Goal: Information Seeking & Learning: Learn about a topic

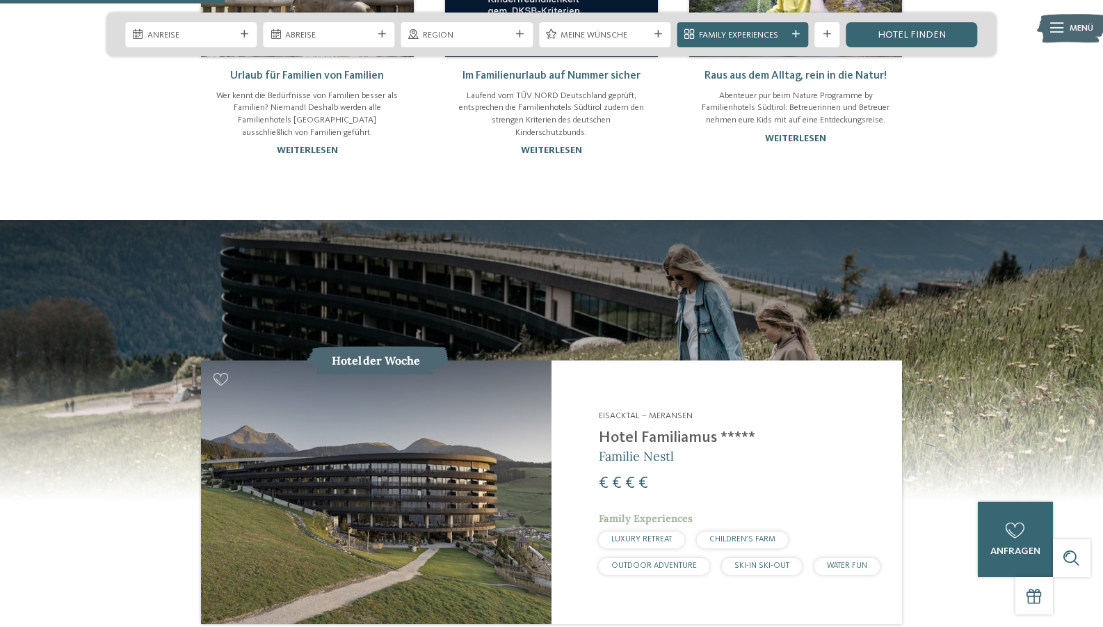
scroll to position [1160, 0]
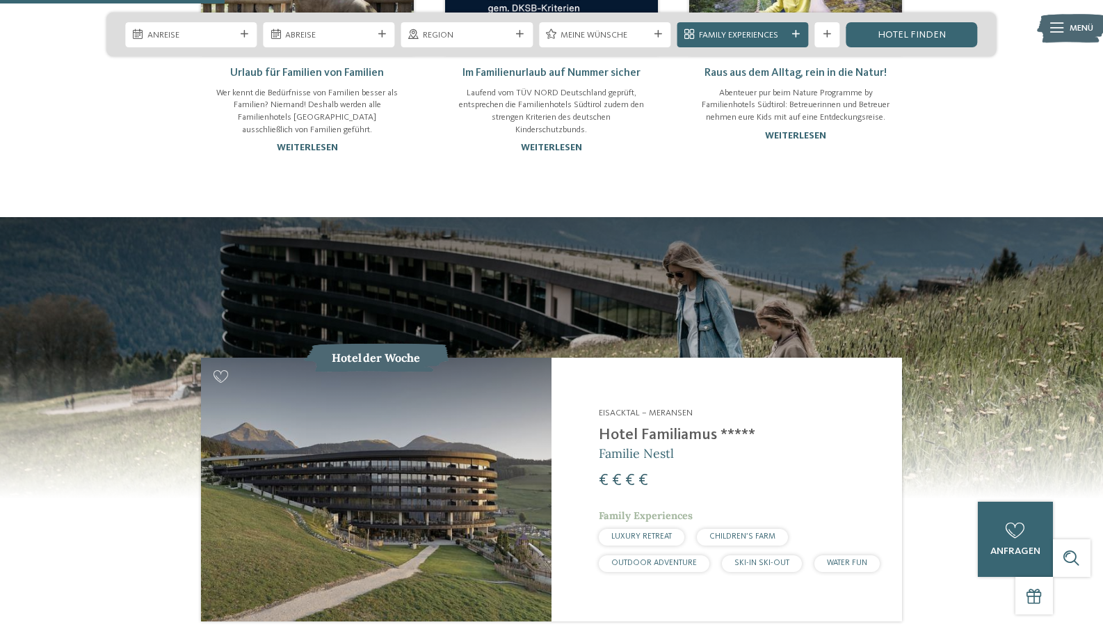
click at [454, 438] on img at bounding box center [376, 489] width 351 height 263
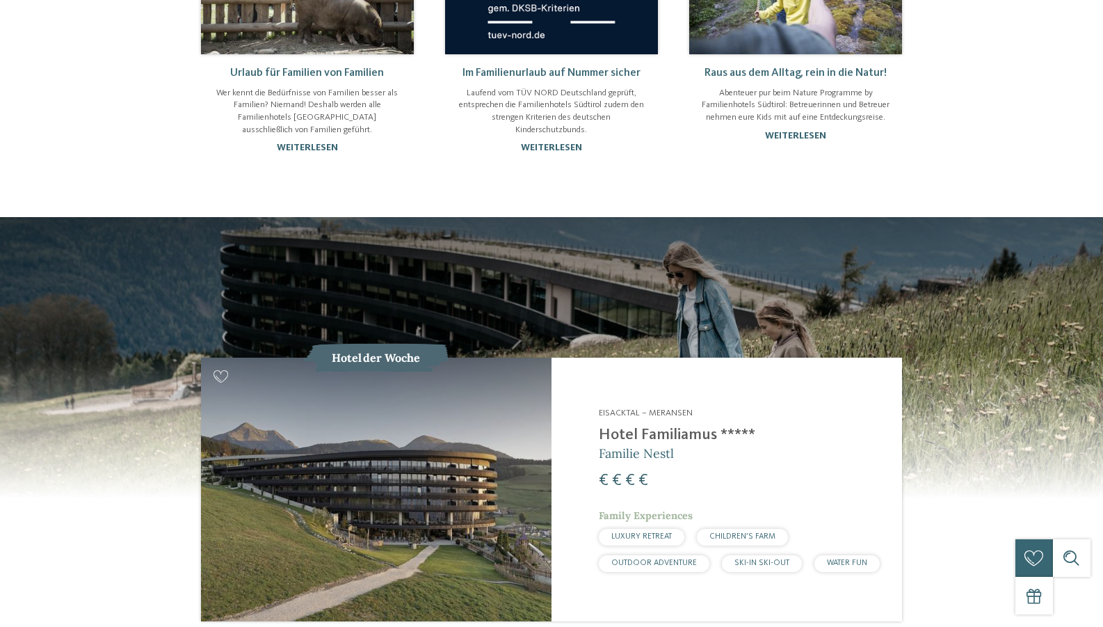
scroll to position [0, 0]
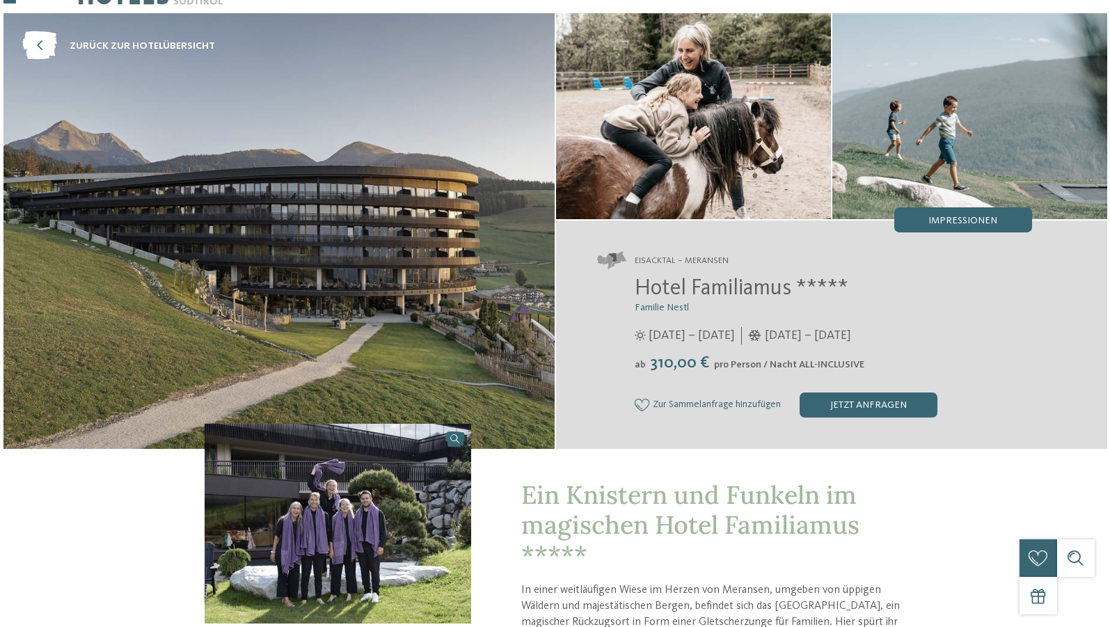
scroll to position [42, 0]
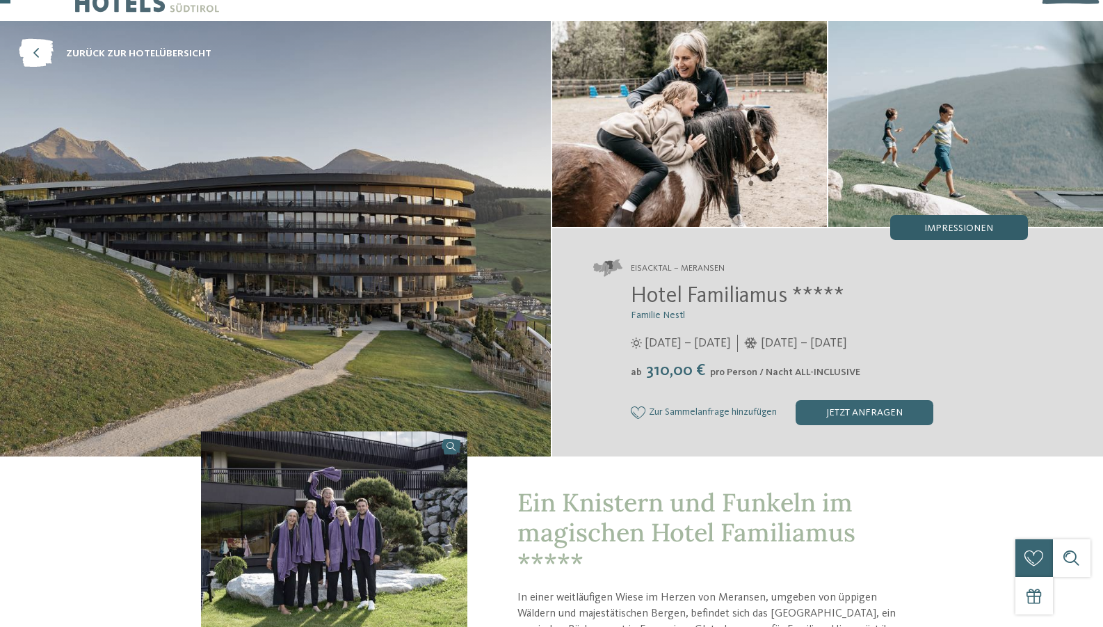
click at [945, 220] on div "Impressionen" at bounding box center [960, 227] width 138 height 25
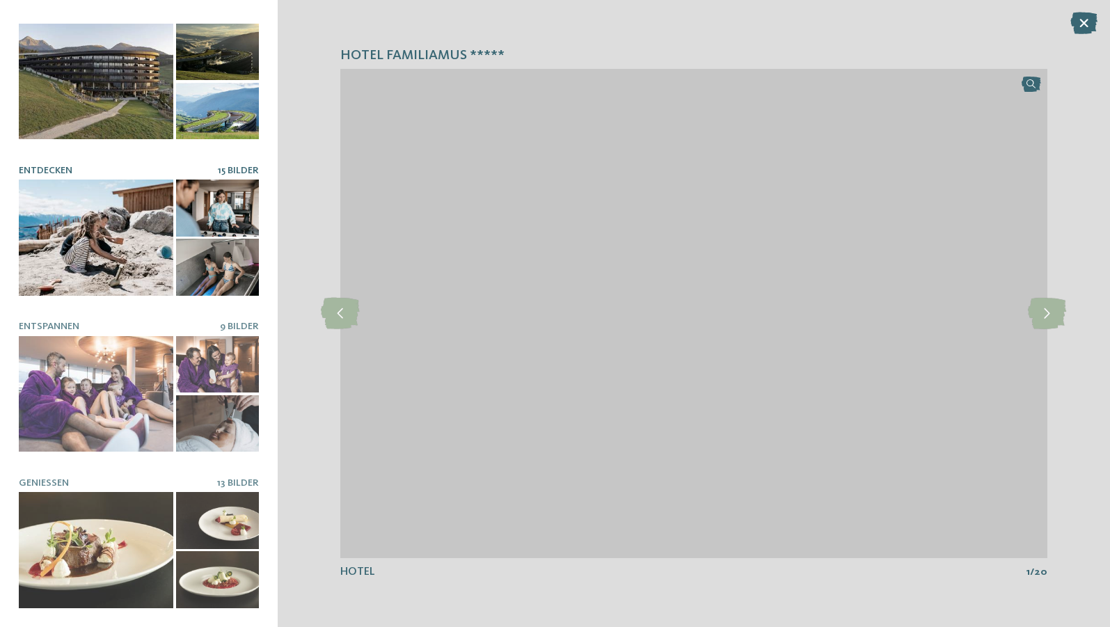
scroll to position [10, 0]
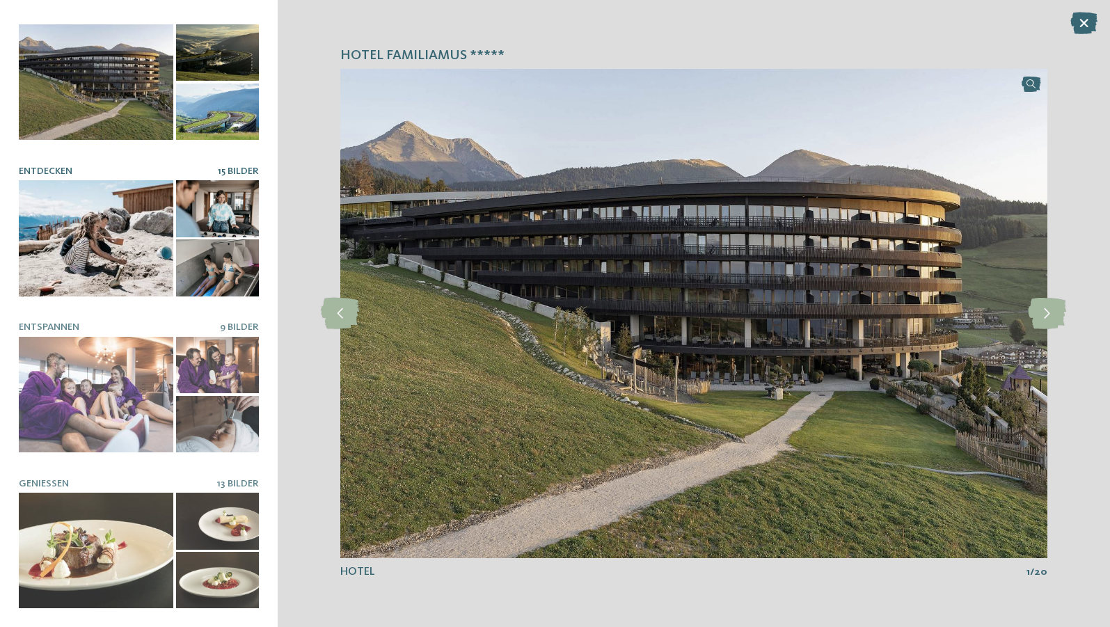
click at [230, 199] on div at bounding box center [217, 208] width 83 height 57
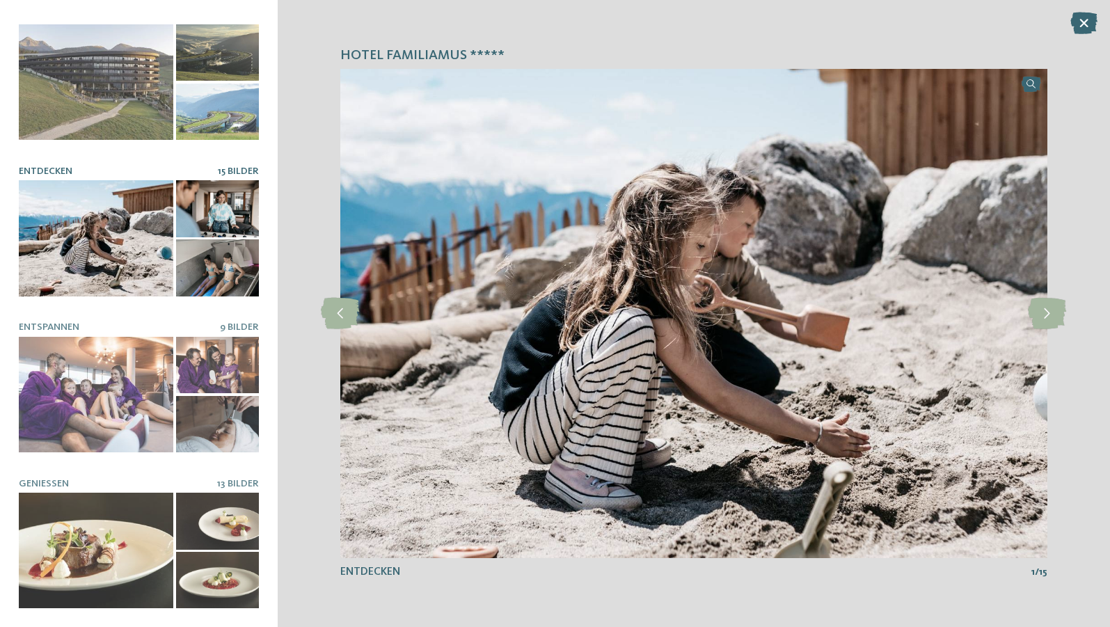
click at [122, 230] on div at bounding box center [96, 238] width 154 height 116
click at [236, 168] on span "15 Bilder" at bounding box center [238, 171] width 41 height 10
click at [126, 230] on div at bounding box center [96, 238] width 154 height 116
click at [1055, 309] on icon at bounding box center [1047, 313] width 38 height 31
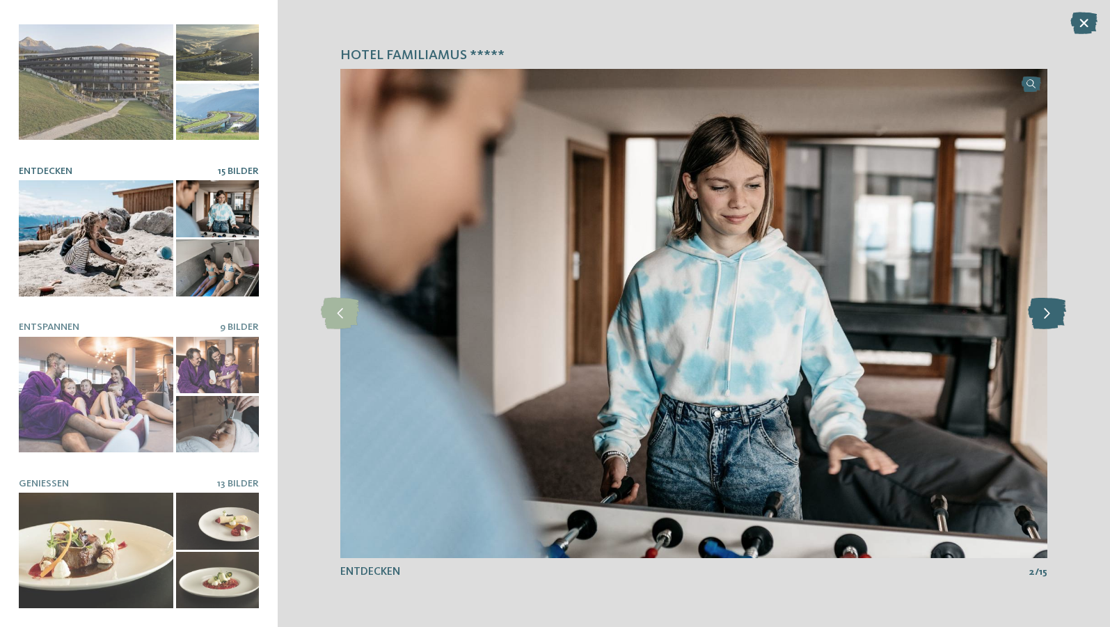
click at [1055, 309] on icon at bounding box center [1047, 313] width 38 height 31
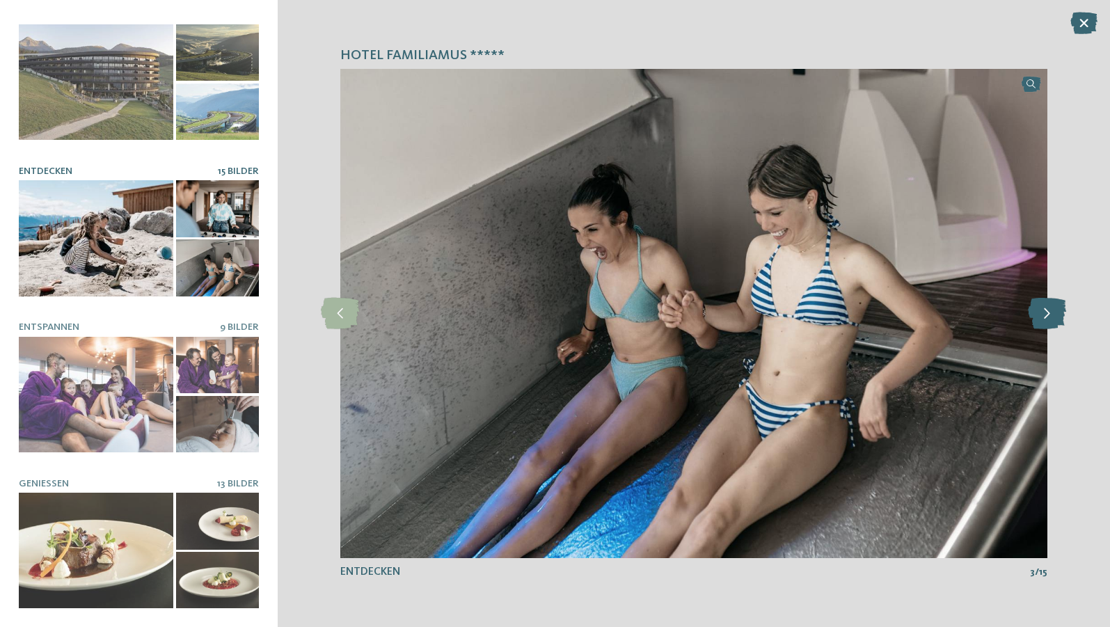
click at [1055, 309] on icon at bounding box center [1047, 313] width 38 height 31
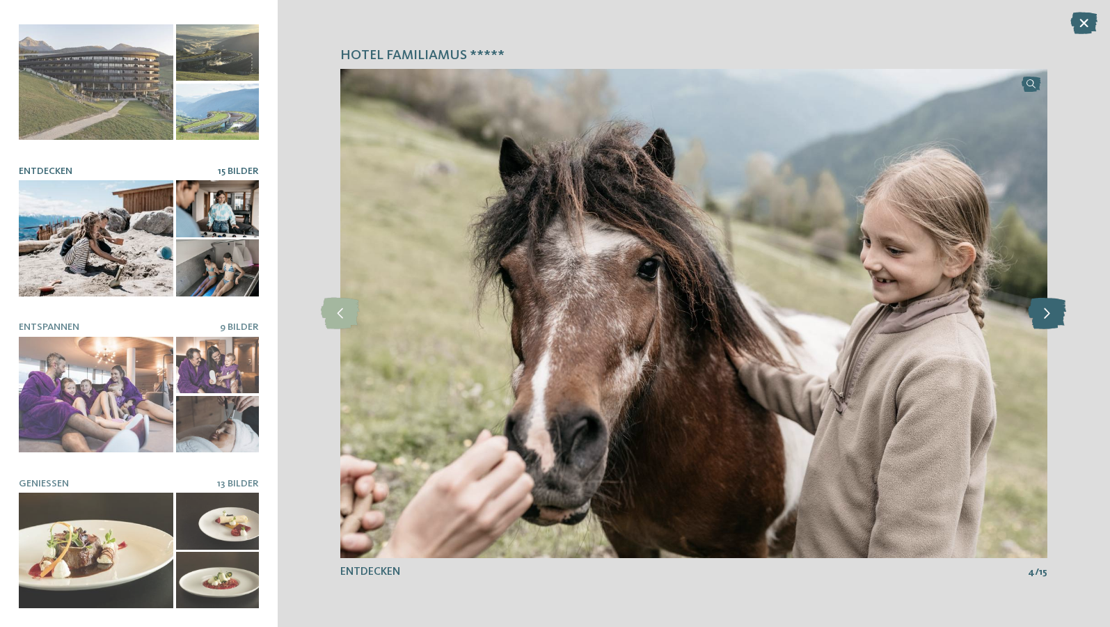
click at [1055, 309] on icon at bounding box center [1047, 313] width 38 height 31
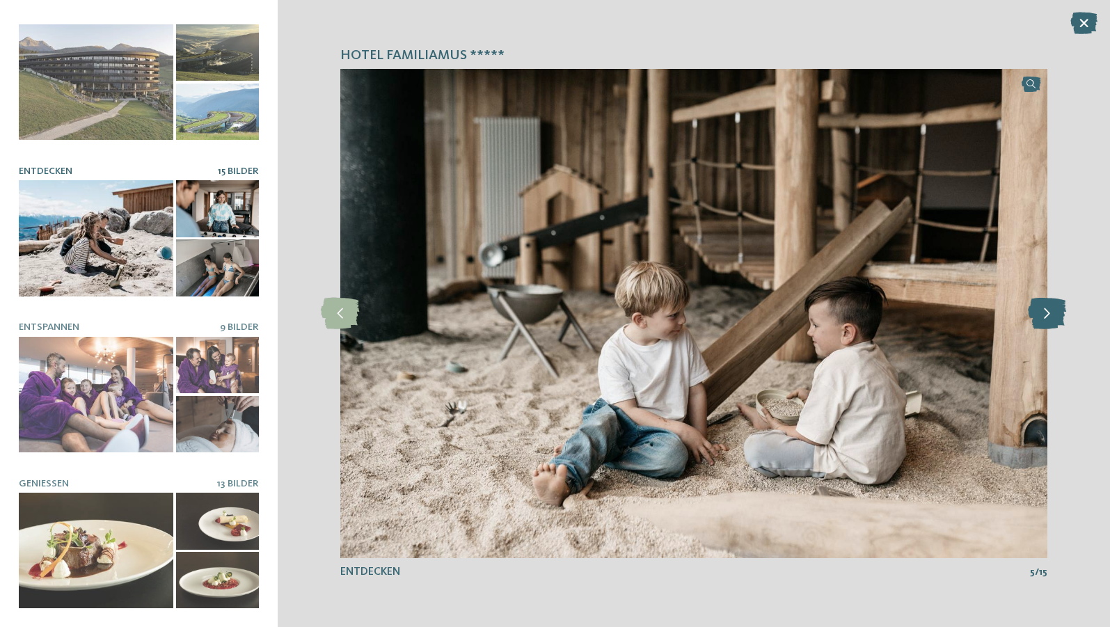
click at [1055, 309] on icon at bounding box center [1047, 313] width 38 height 31
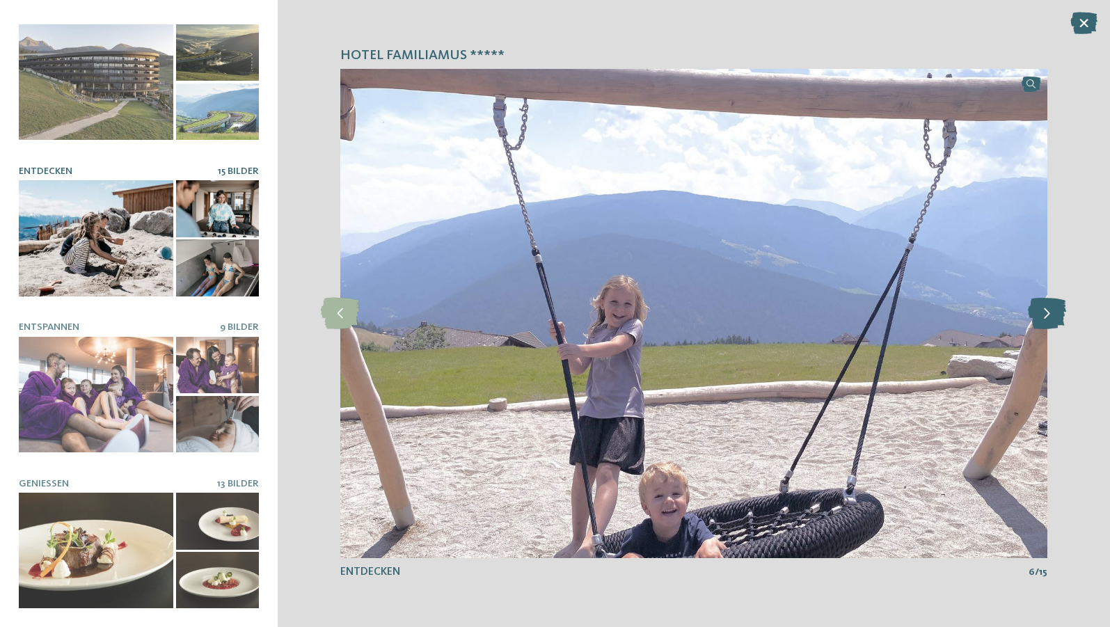
click at [1055, 309] on icon at bounding box center [1047, 313] width 38 height 31
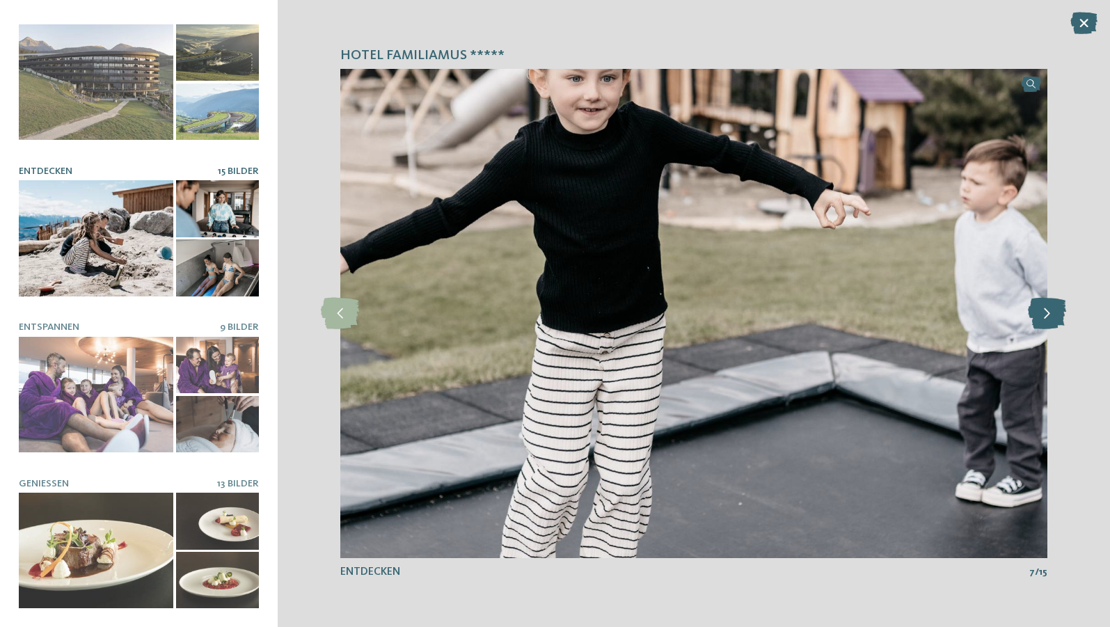
click at [1055, 309] on icon at bounding box center [1047, 313] width 38 height 31
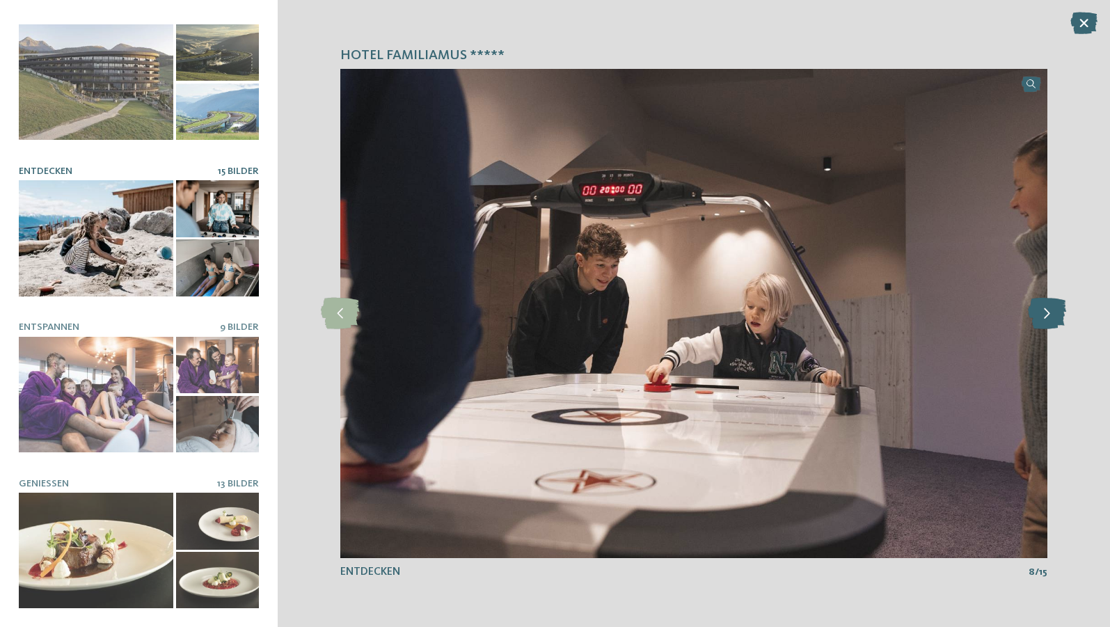
click at [1055, 309] on icon at bounding box center [1047, 313] width 38 height 31
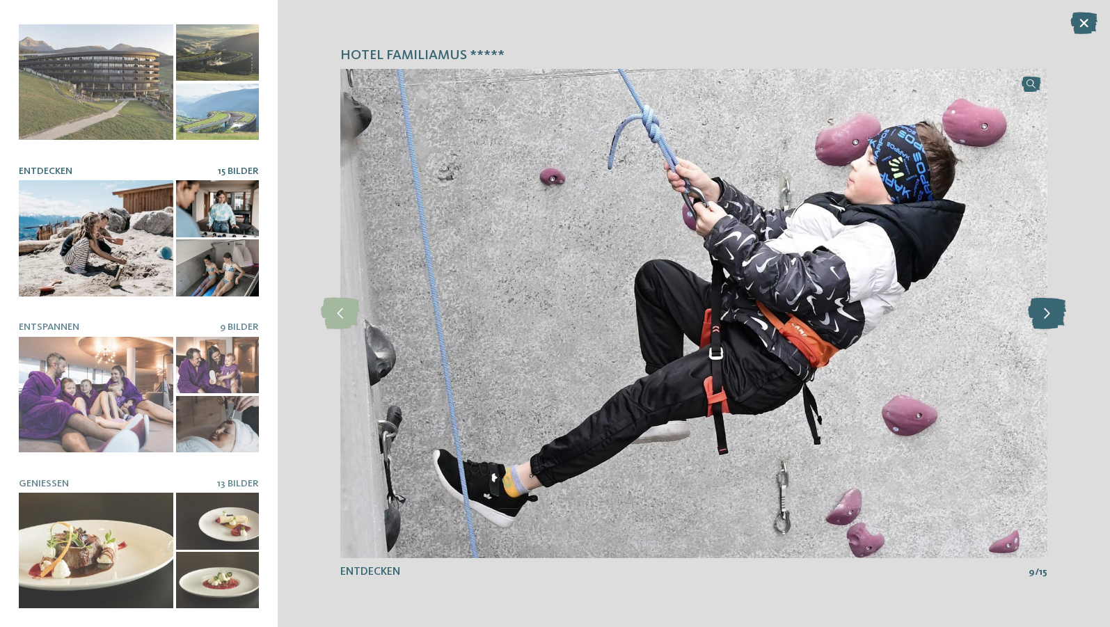
click at [1055, 309] on icon at bounding box center [1047, 313] width 38 height 31
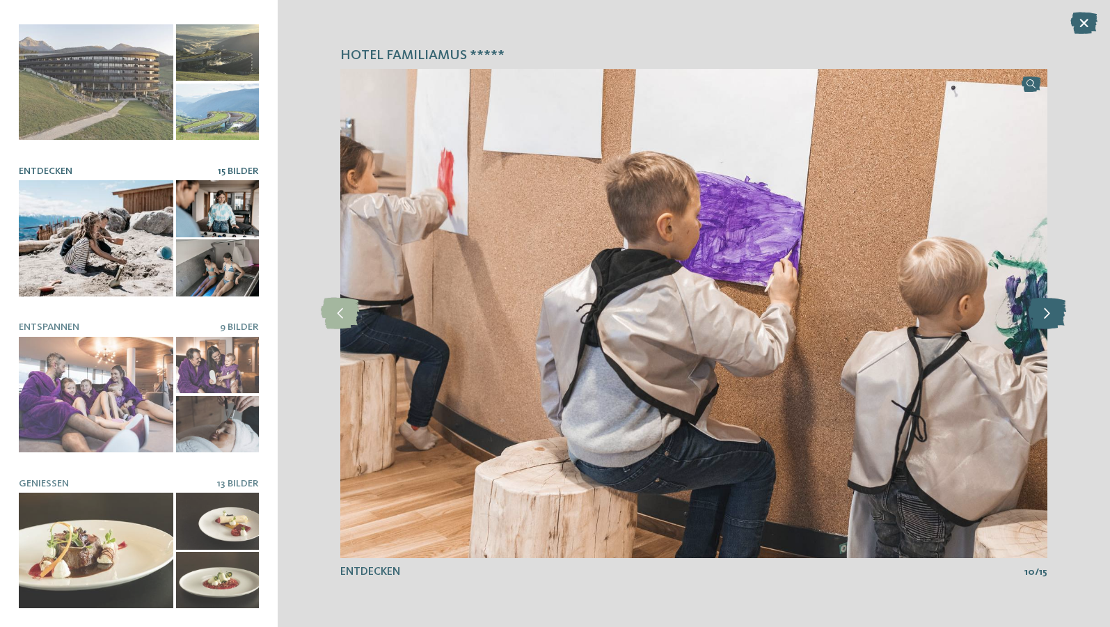
click at [1055, 309] on icon at bounding box center [1047, 313] width 38 height 31
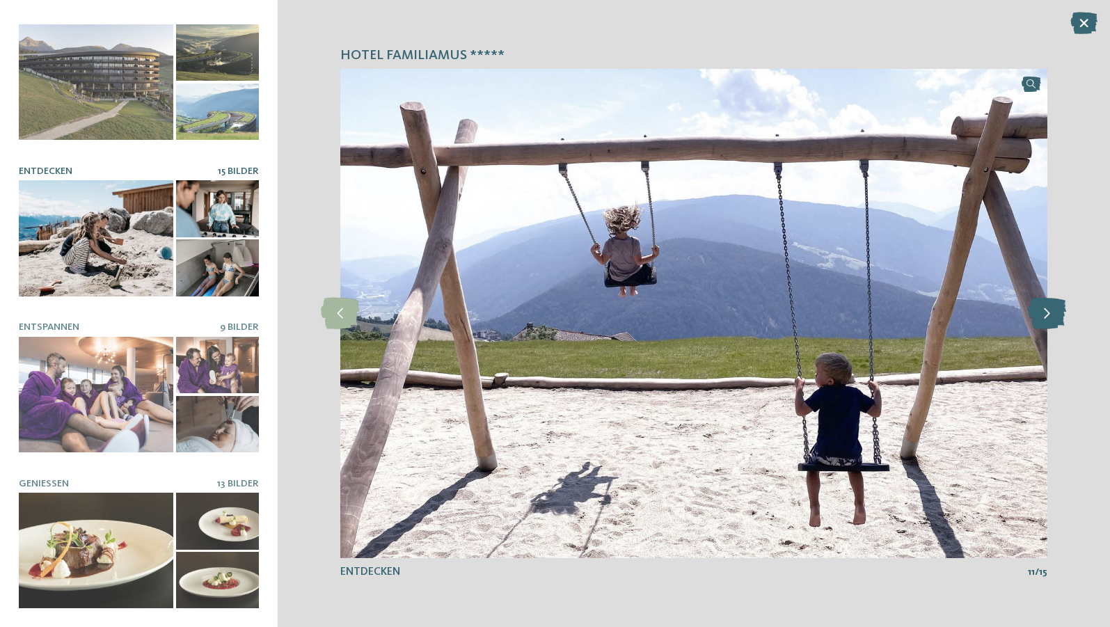
click at [1055, 309] on icon at bounding box center [1047, 313] width 38 height 31
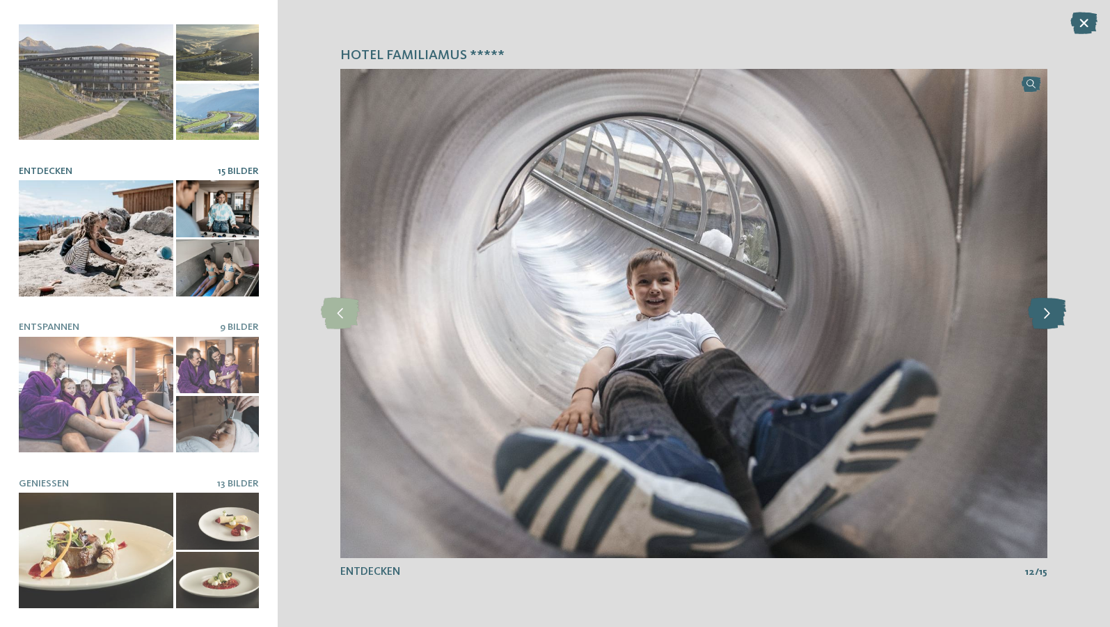
click at [1055, 309] on icon at bounding box center [1047, 313] width 38 height 31
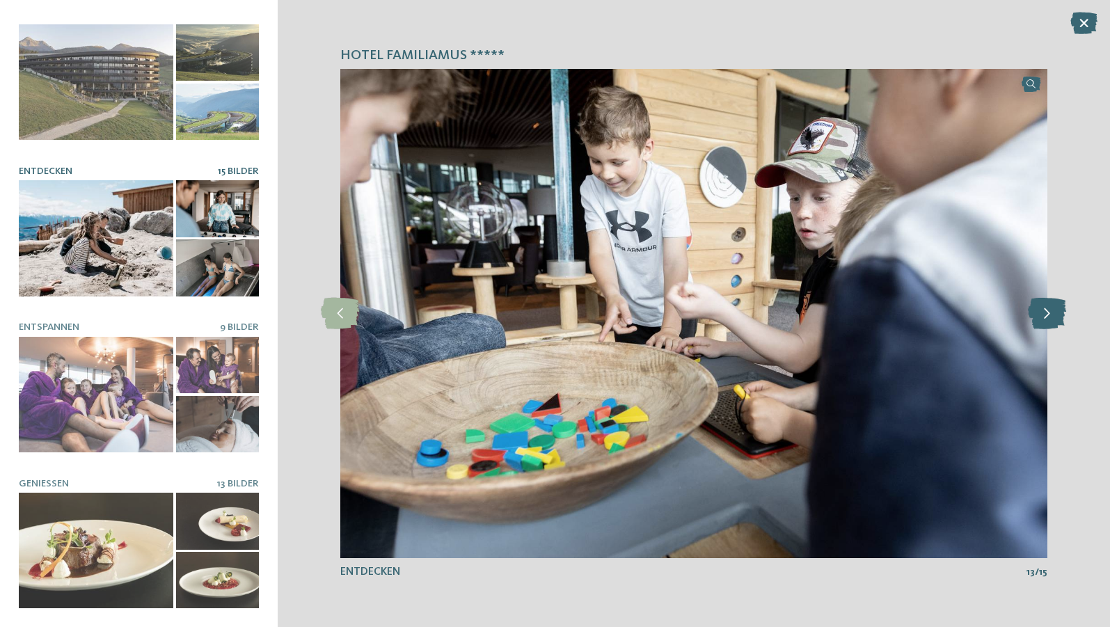
click at [1055, 309] on icon at bounding box center [1047, 313] width 38 height 31
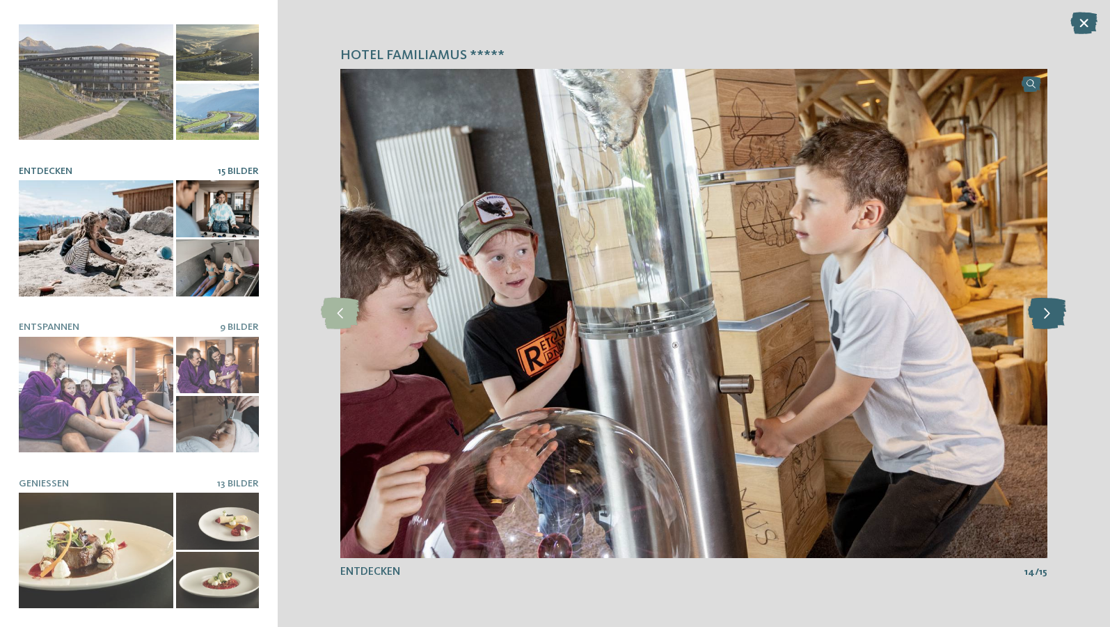
click at [1055, 309] on icon at bounding box center [1047, 313] width 38 height 31
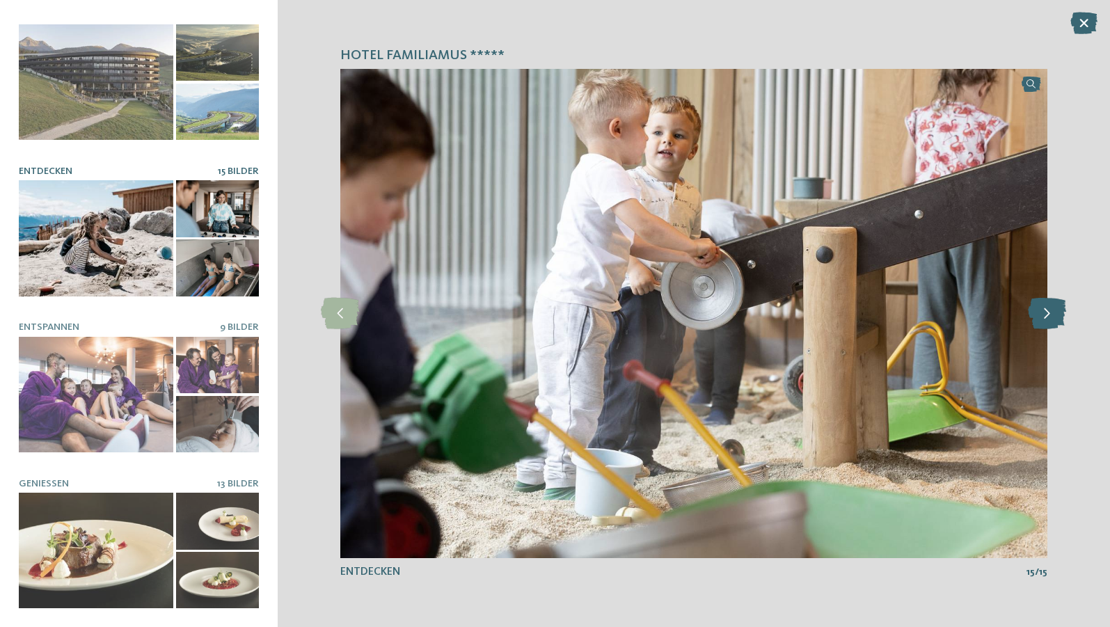
click at [1055, 309] on icon at bounding box center [1047, 313] width 38 height 31
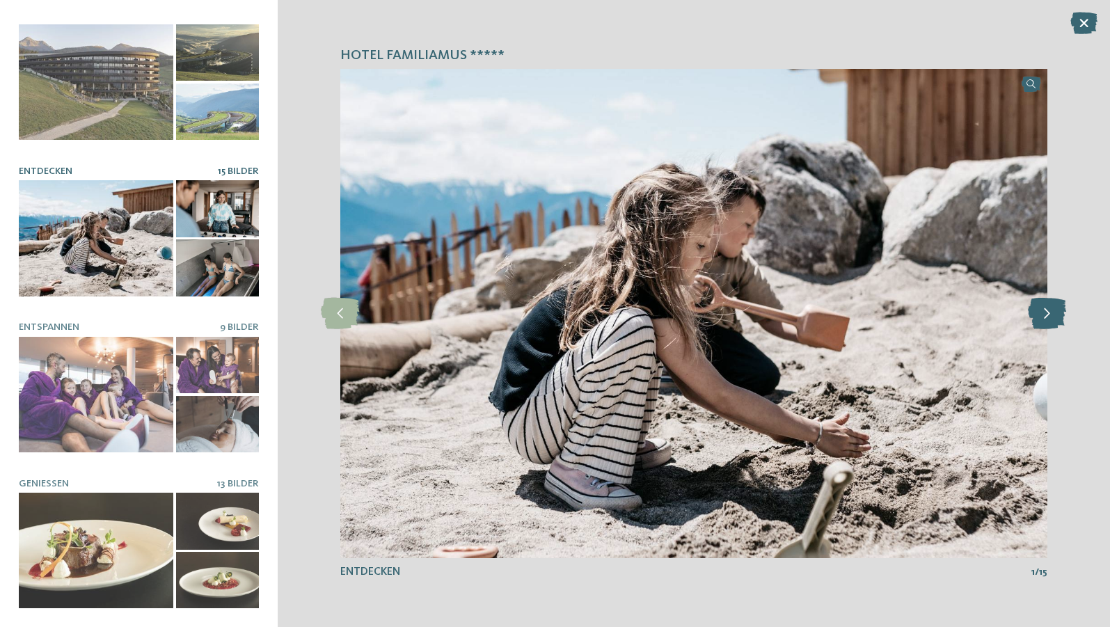
click at [1055, 309] on icon at bounding box center [1047, 313] width 38 height 31
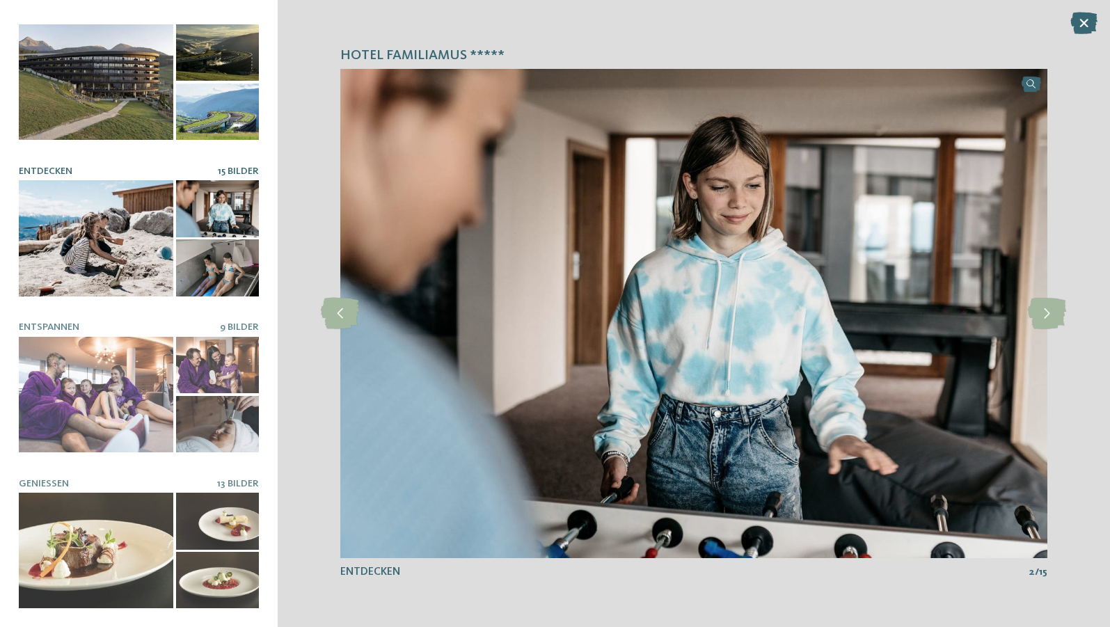
click at [193, 89] on div at bounding box center [217, 111] width 83 height 57
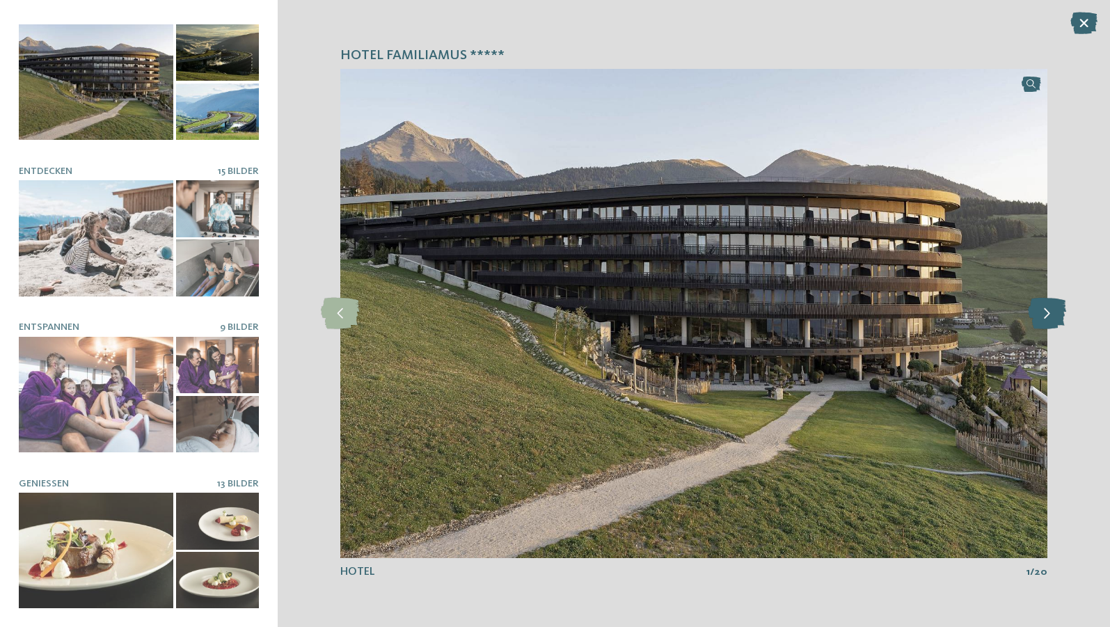
click at [1051, 314] on icon at bounding box center [1047, 313] width 38 height 31
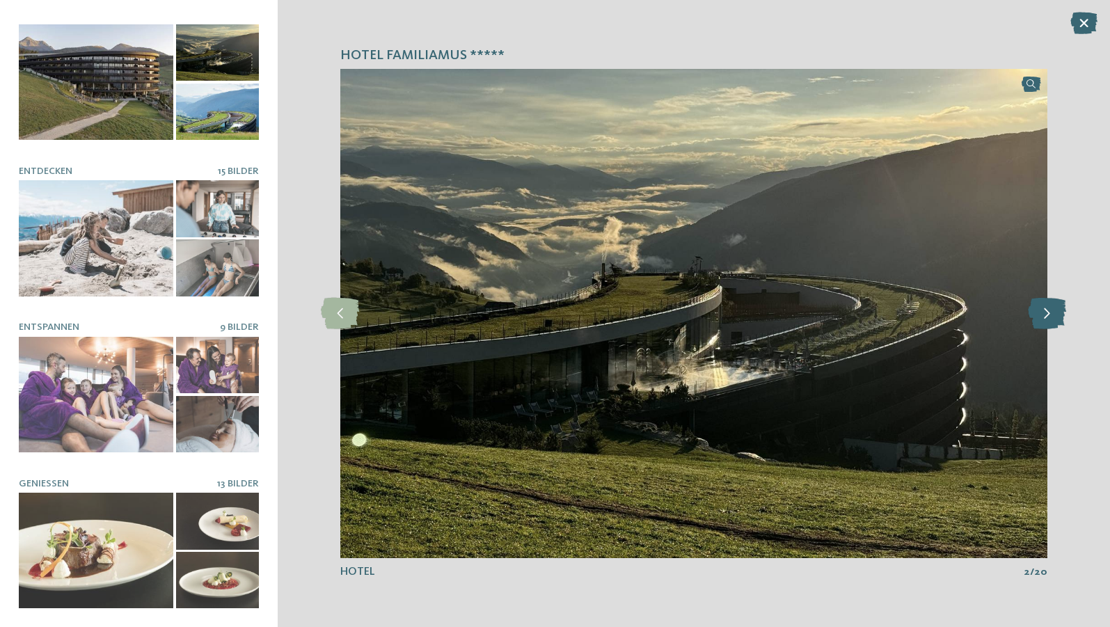
click at [1051, 314] on icon at bounding box center [1047, 313] width 38 height 31
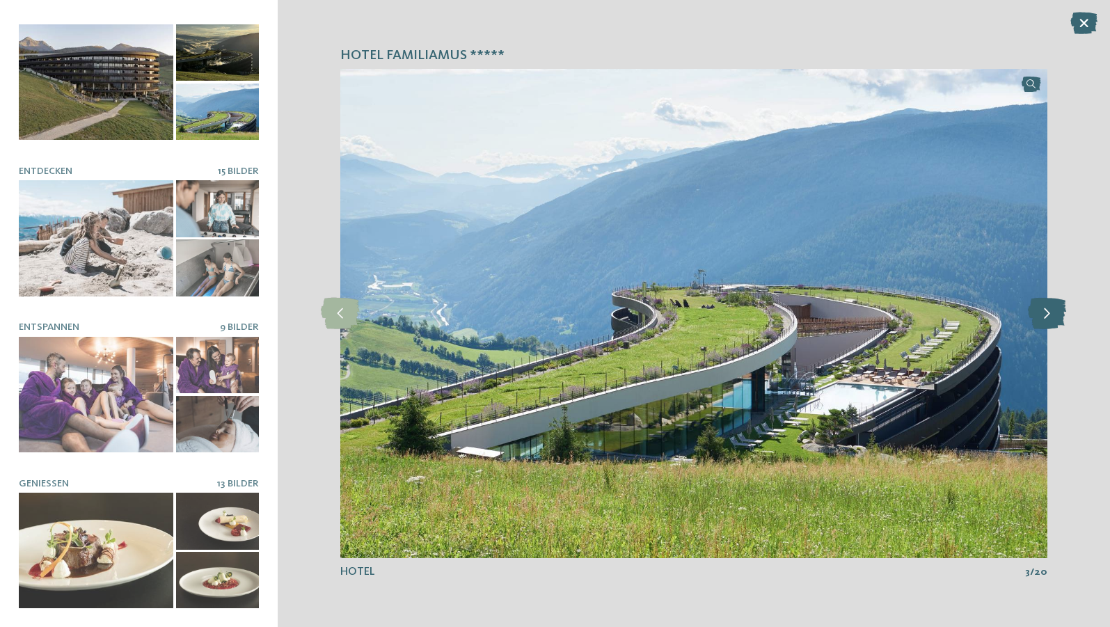
click at [1051, 314] on icon at bounding box center [1047, 313] width 38 height 31
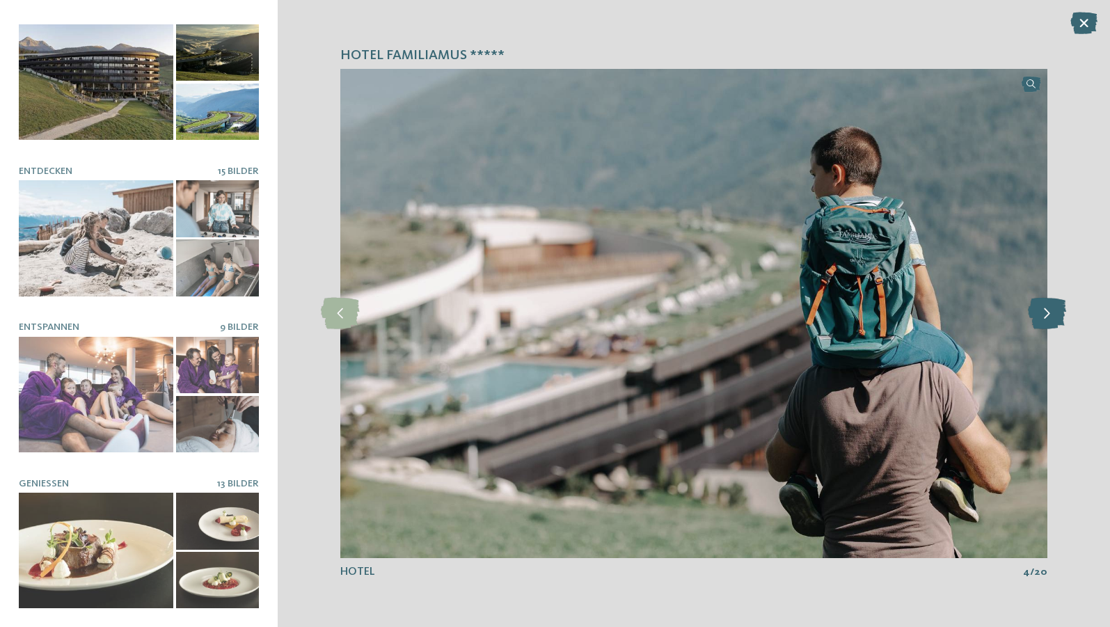
click at [1051, 314] on icon at bounding box center [1047, 313] width 38 height 31
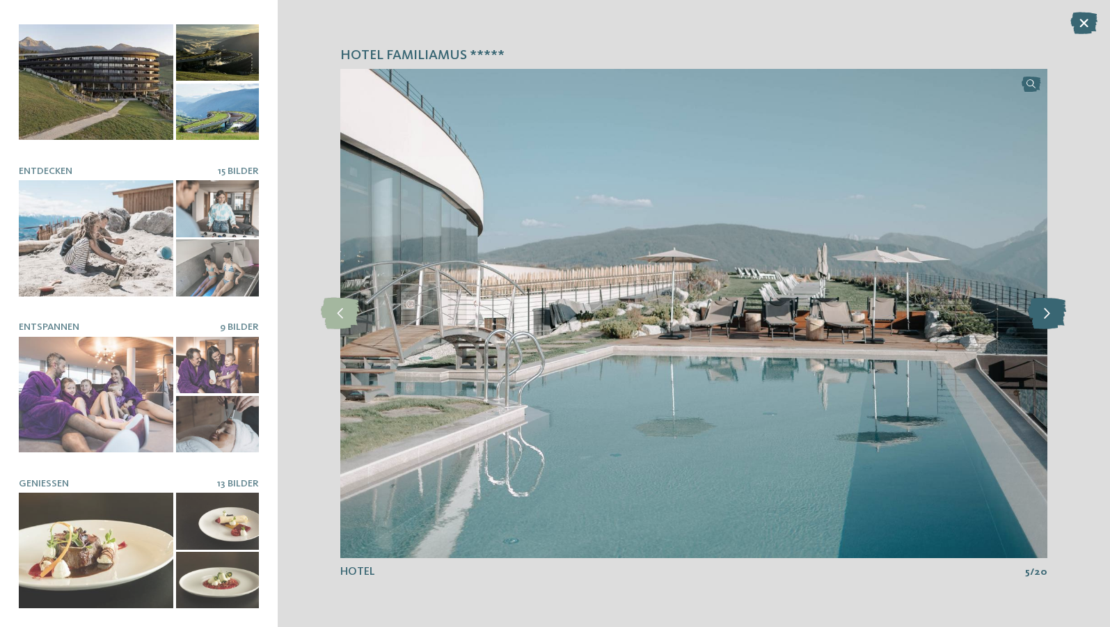
click at [1051, 314] on icon at bounding box center [1047, 313] width 38 height 31
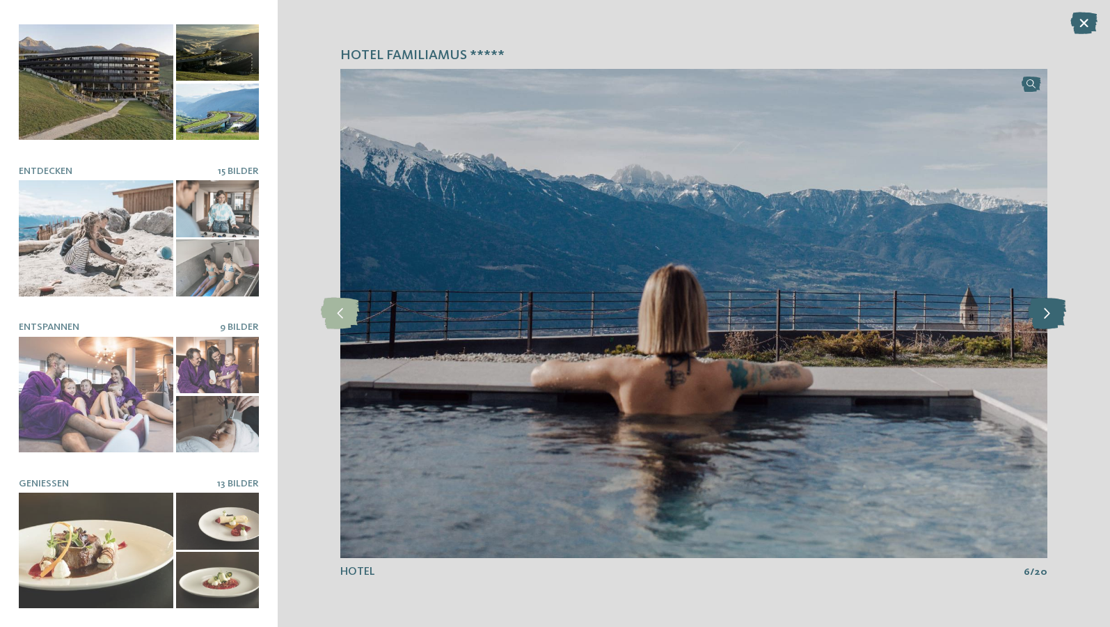
click at [1051, 314] on icon at bounding box center [1047, 313] width 38 height 31
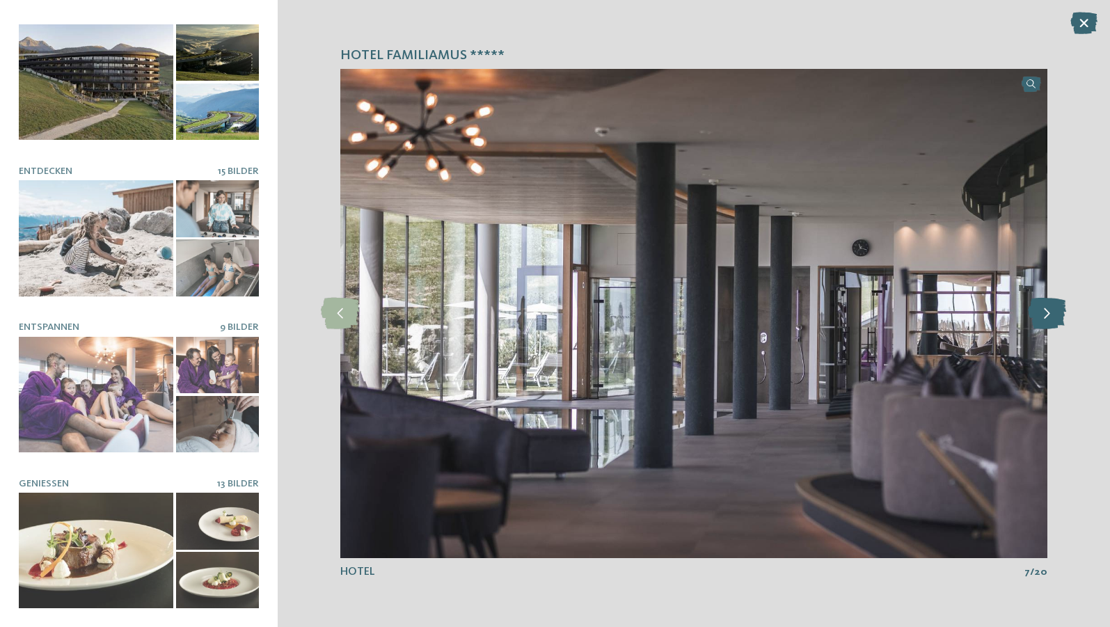
click at [1051, 314] on icon at bounding box center [1047, 313] width 38 height 31
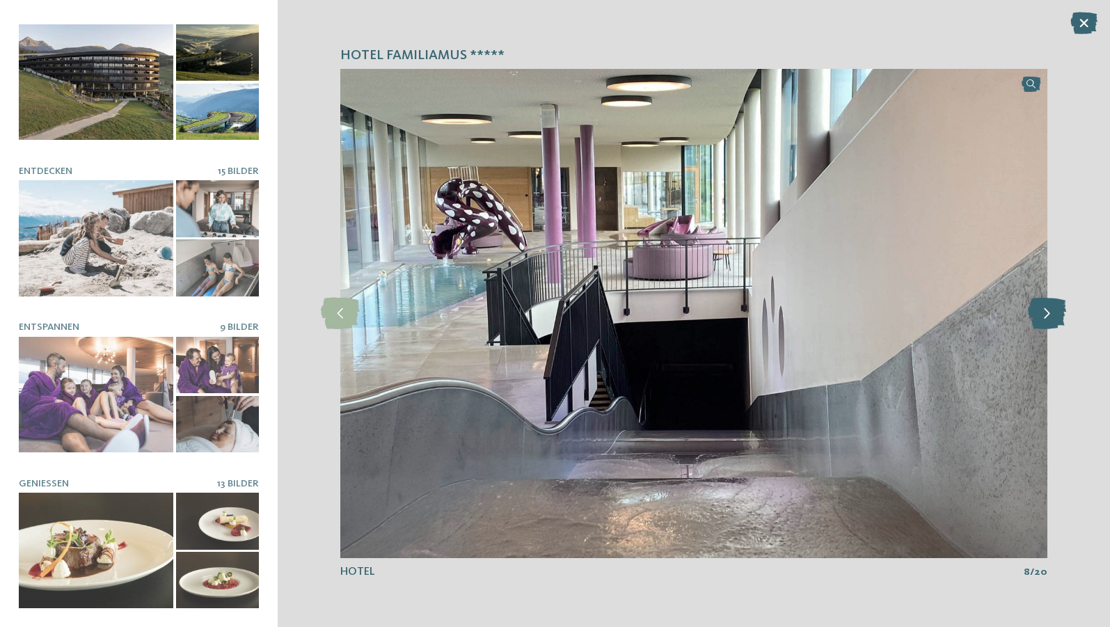
click at [1051, 314] on icon at bounding box center [1047, 313] width 38 height 31
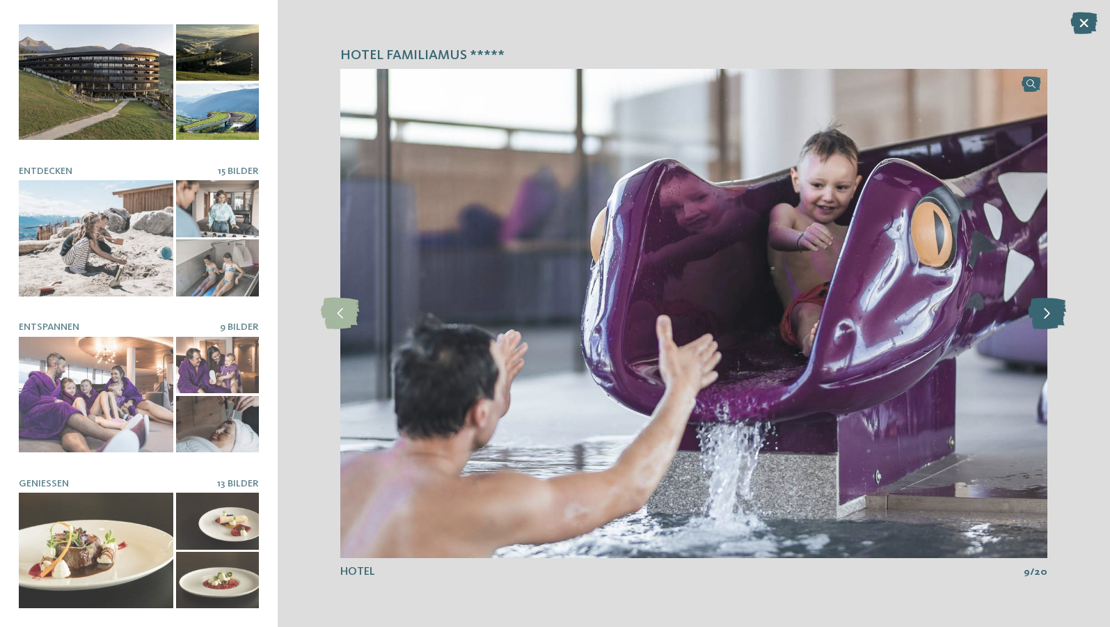
click at [1051, 314] on icon at bounding box center [1047, 313] width 38 height 31
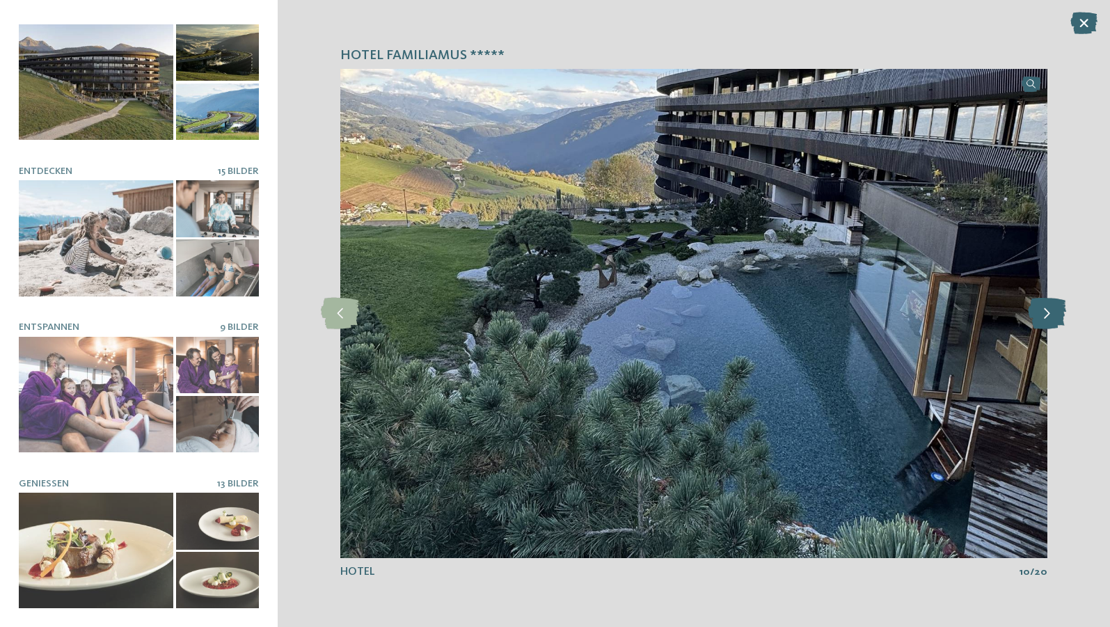
click at [1051, 314] on icon at bounding box center [1047, 313] width 38 height 31
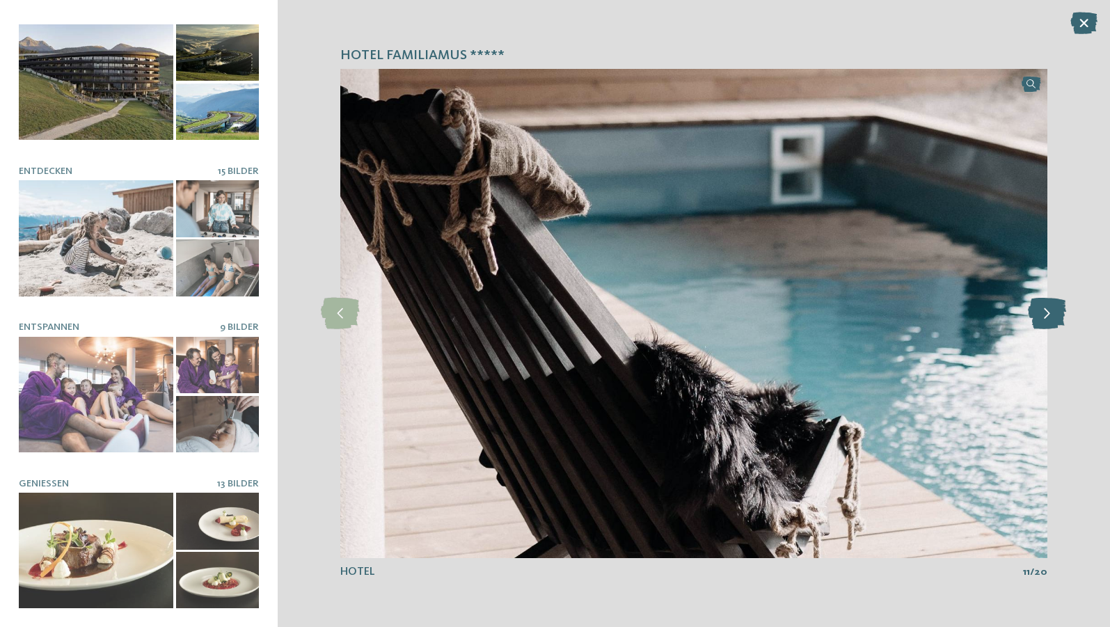
click at [1051, 314] on icon at bounding box center [1047, 313] width 38 height 31
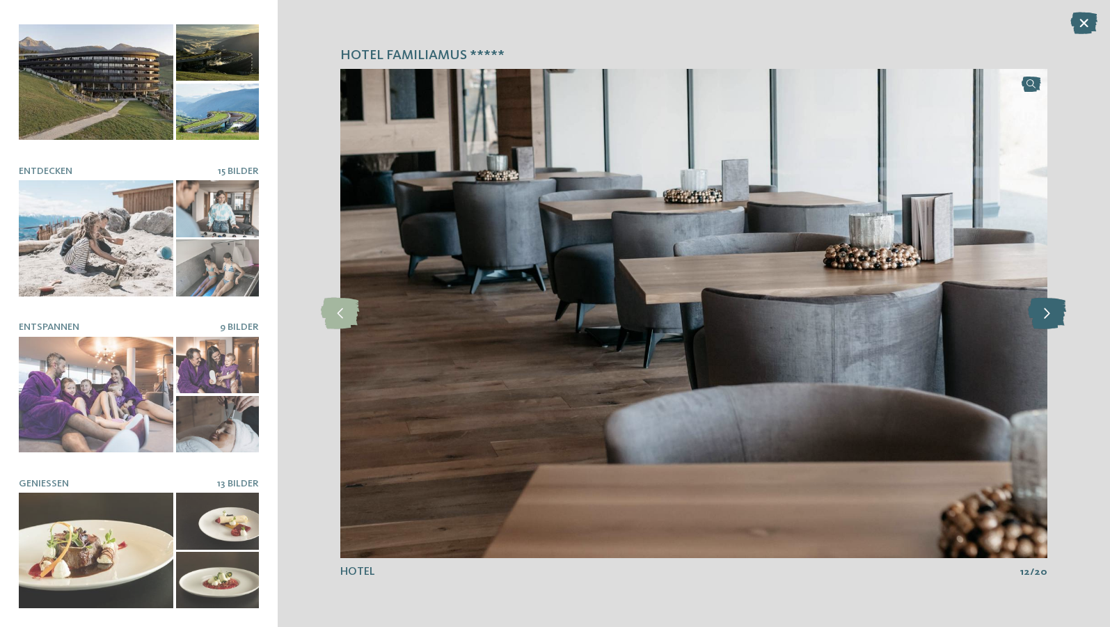
click at [1051, 314] on icon at bounding box center [1047, 313] width 38 height 31
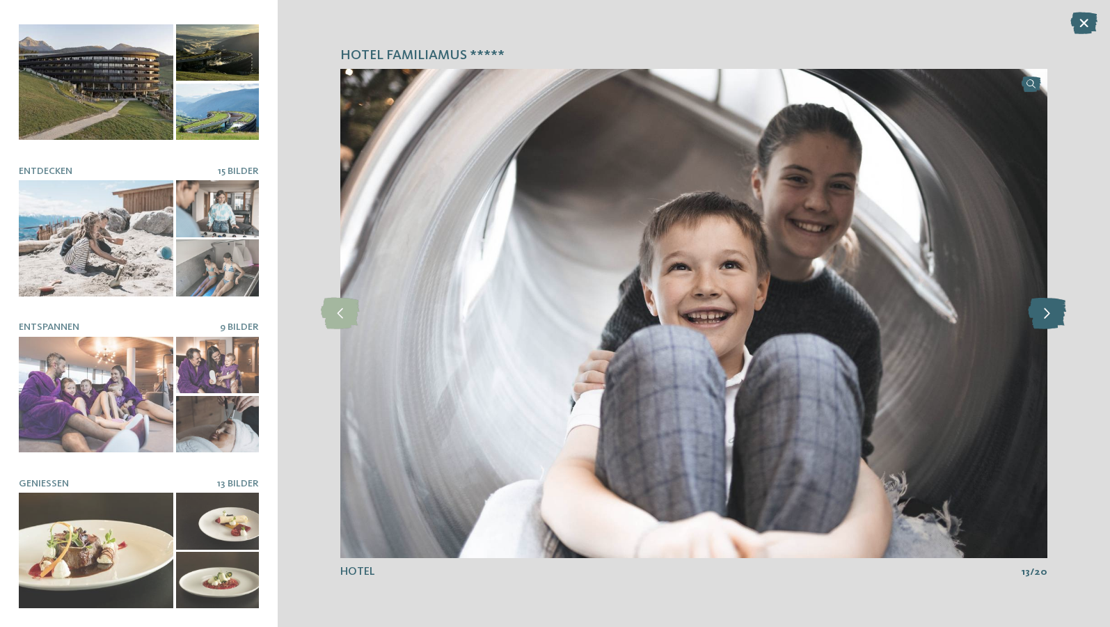
click at [1051, 314] on icon at bounding box center [1047, 313] width 38 height 31
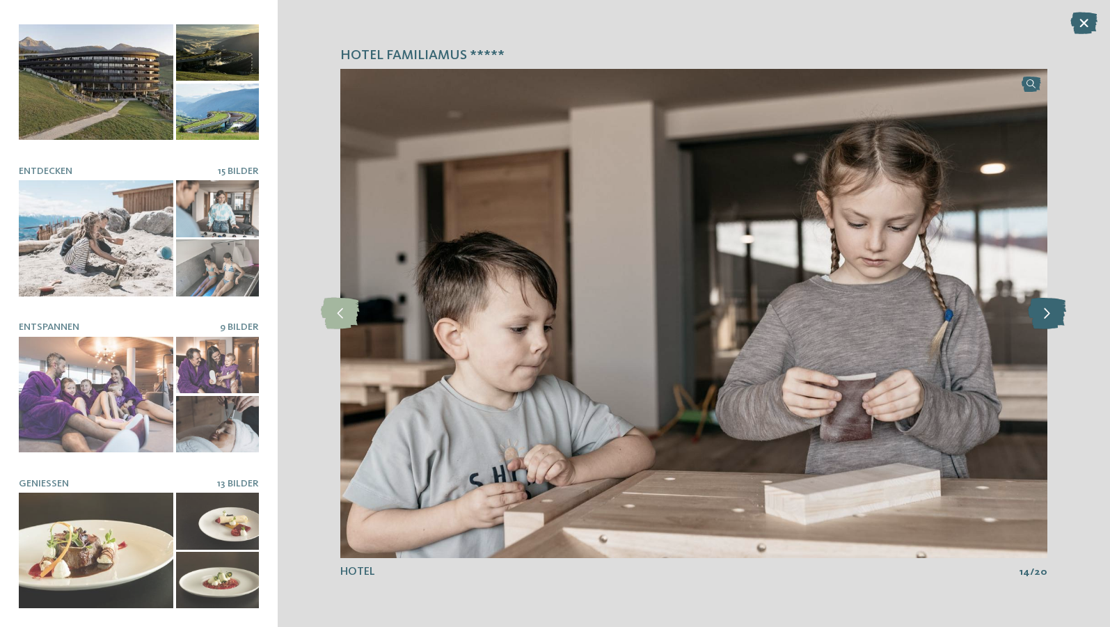
click at [1051, 314] on icon at bounding box center [1047, 313] width 38 height 31
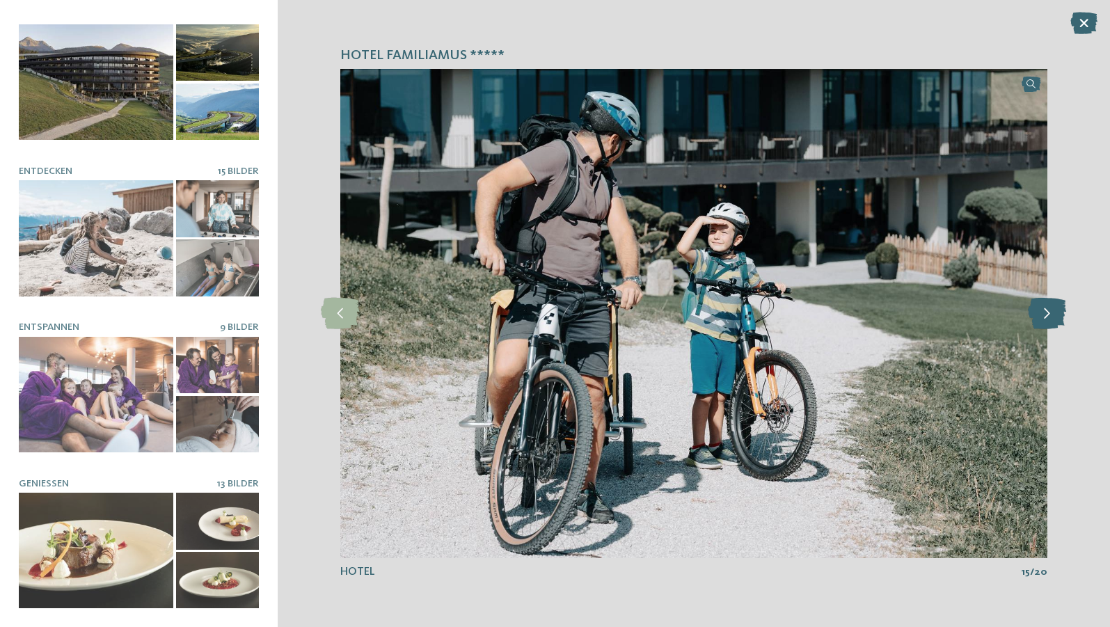
click at [1051, 314] on icon at bounding box center [1047, 313] width 38 height 31
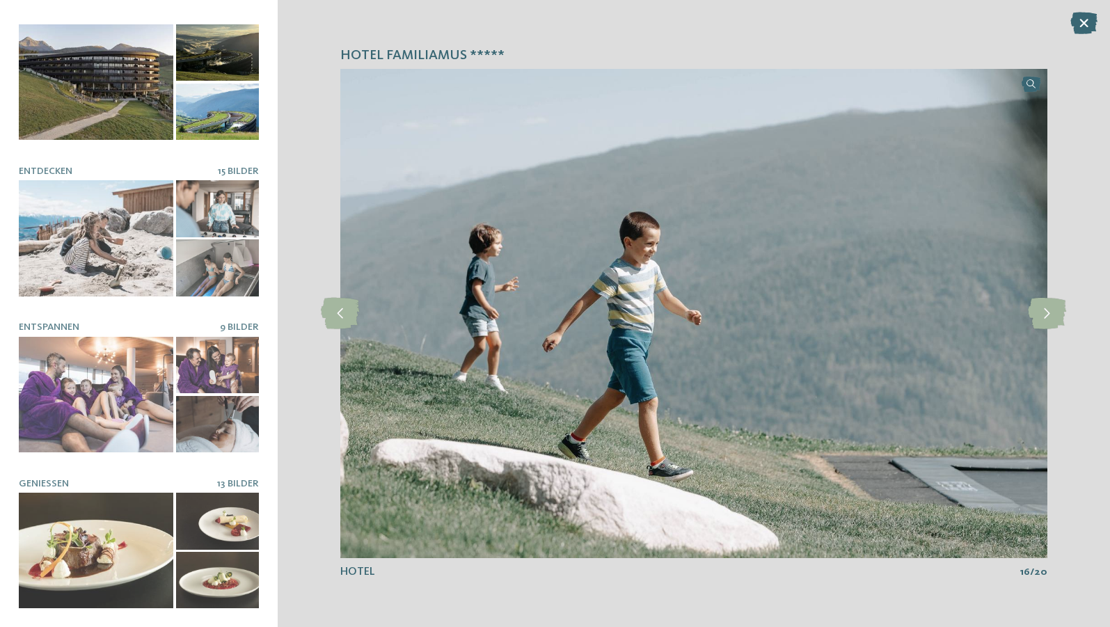
click at [1047, 337] on div "Hotel Familiamus ***** slide 16 of 20 /" at bounding box center [694, 313] width 832 height 627
click at [1047, 328] on icon at bounding box center [1047, 313] width 38 height 31
